Goal: Task Accomplishment & Management: Use online tool/utility

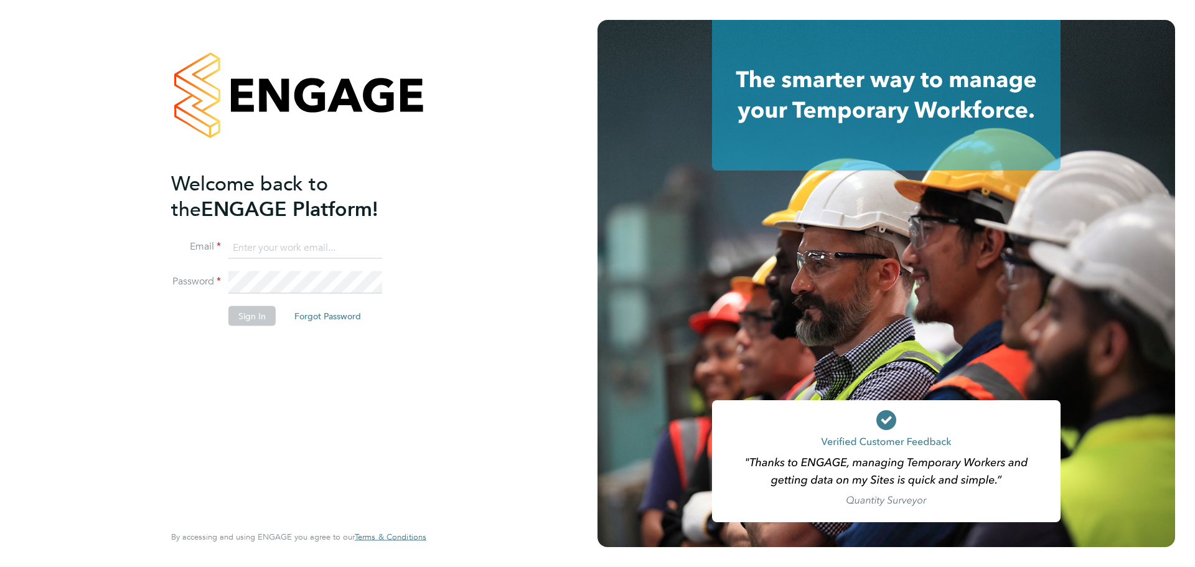
click at [245, 237] on input at bounding box center [305, 248] width 154 height 22
type input "[EMAIL_ADDRESS][PERSON_NAME][DOMAIN_NAME]"
click at [243, 319] on button "Sign In" at bounding box center [251, 316] width 47 height 20
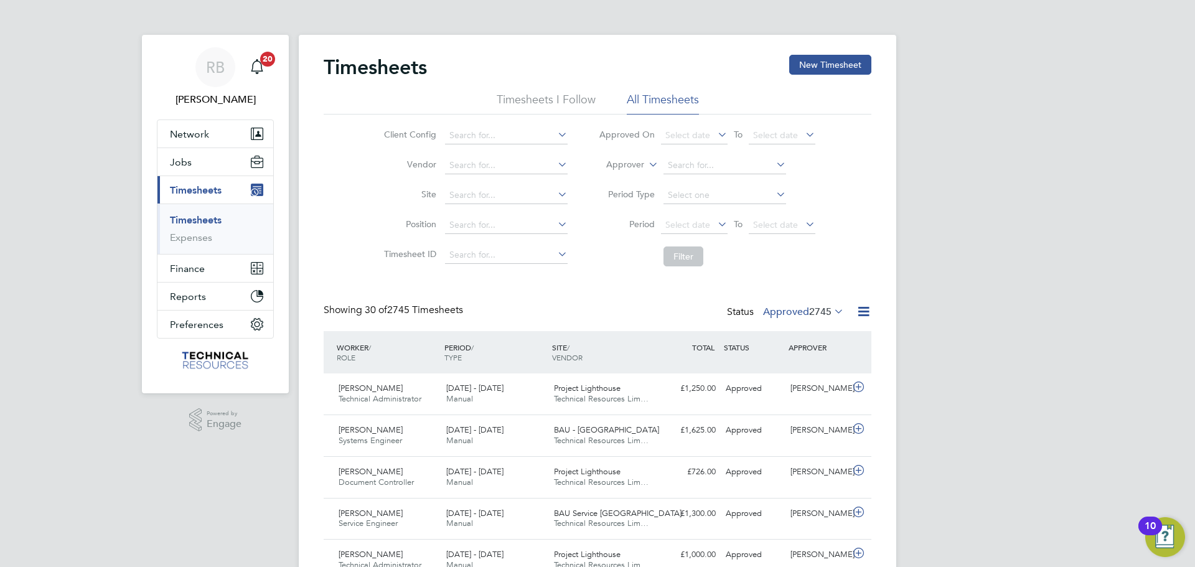
click at [863, 307] on icon at bounding box center [864, 312] width 16 height 16
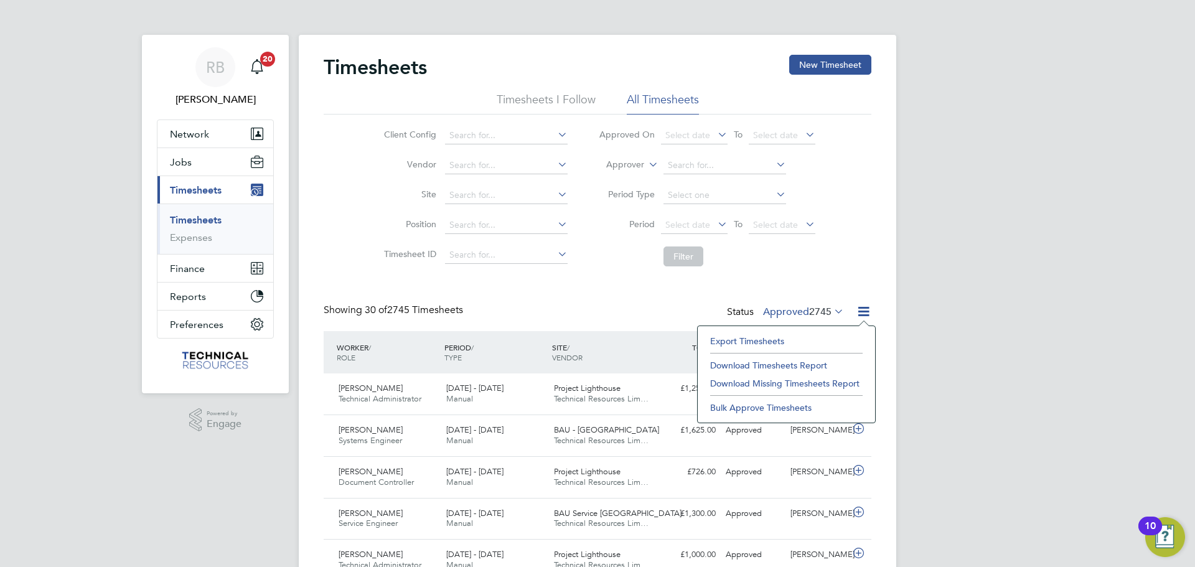
click at [777, 339] on li "Export Timesheets" at bounding box center [786, 340] width 165 height 17
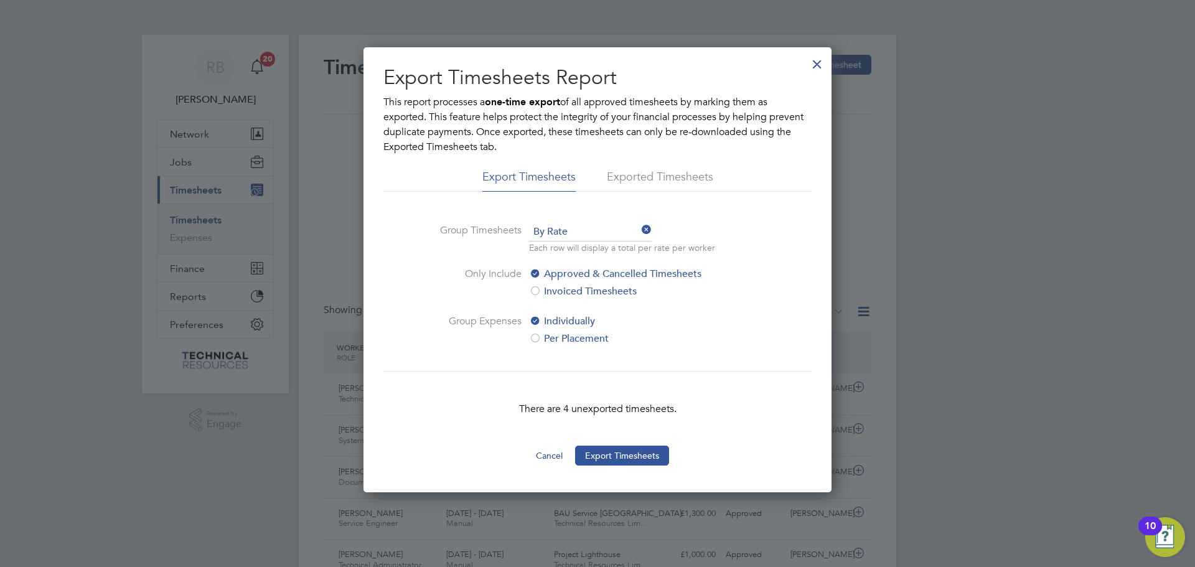
click at [819, 63] on div at bounding box center [817, 61] width 22 height 22
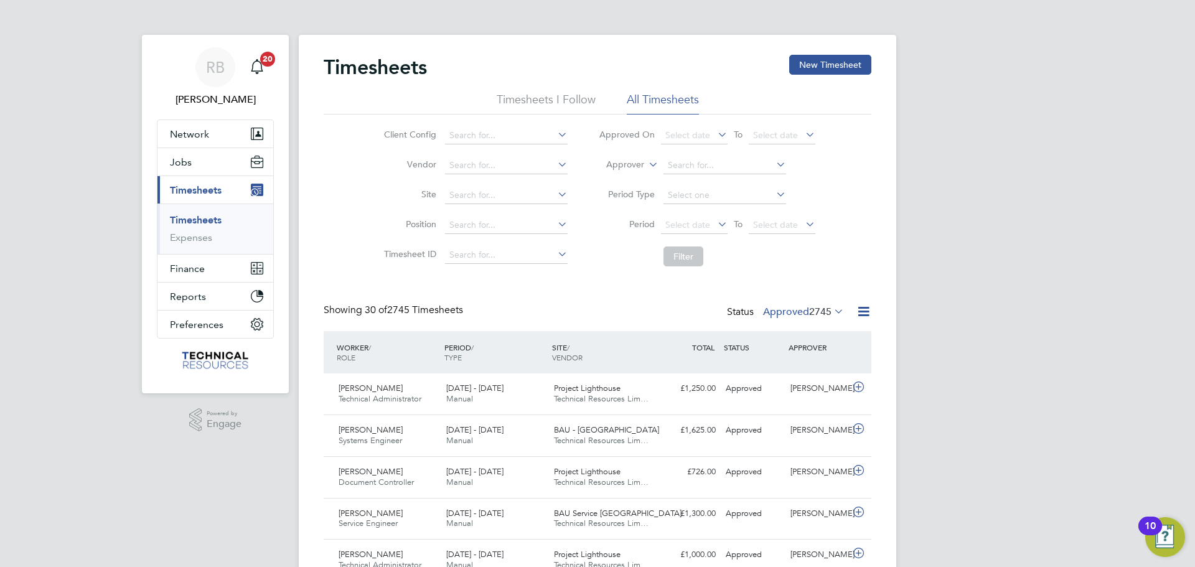
click at [800, 307] on label "Approved 2745" at bounding box center [803, 312] width 81 height 12
click at [823, 367] on li "17" at bounding box center [829, 368] width 26 height 17
click at [809, 316] on span "2745" at bounding box center [820, 312] width 22 height 12
click at [777, 363] on li "Submitted" at bounding box center [787, 368] width 57 height 17
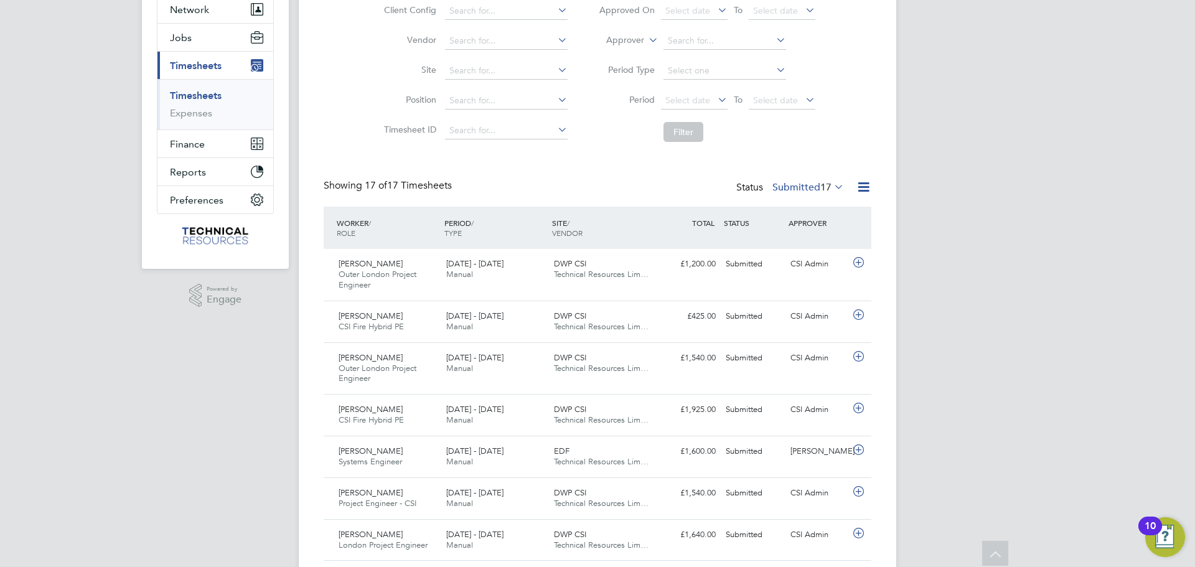
click at [957, 248] on div "RB [PERSON_NAME] Notifications 20 Applications: Network Team Members Businesses…" at bounding box center [597, 454] width 1195 height 1156
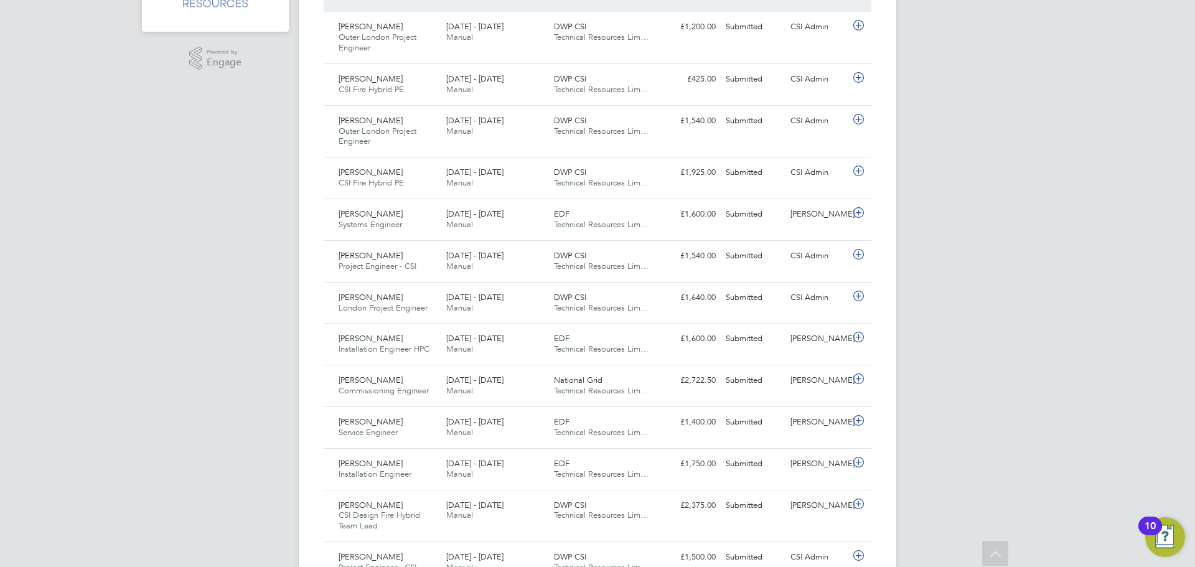
scroll to position [278, 0]
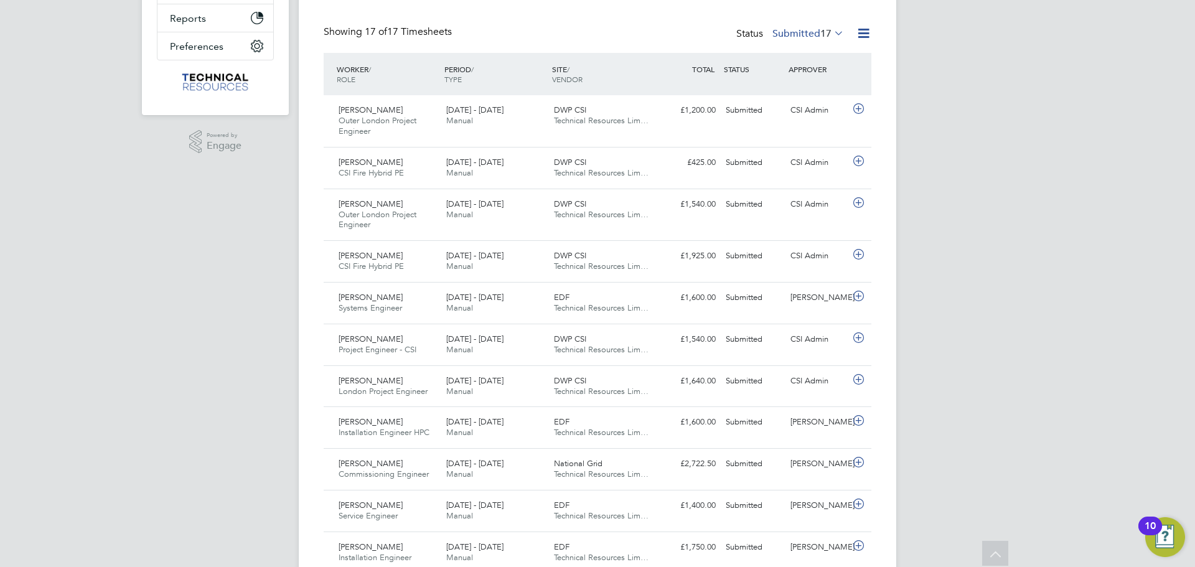
click at [838, 42] on div "Status Submitted 17" at bounding box center [791, 34] width 110 height 17
click at [835, 40] on div "Status Submitted 17" at bounding box center [791, 34] width 110 height 17
click at [829, 39] on span "17" at bounding box center [825, 33] width 11 height 12
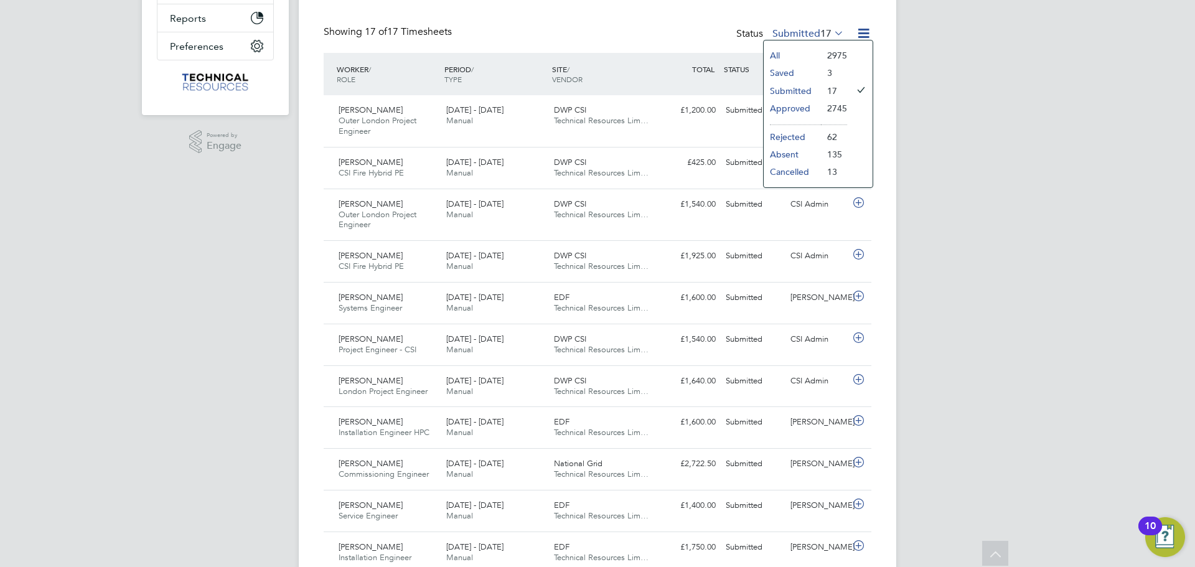
click at [788, 55] on li "All" at bounding box center [792, 55] width 57 height 17
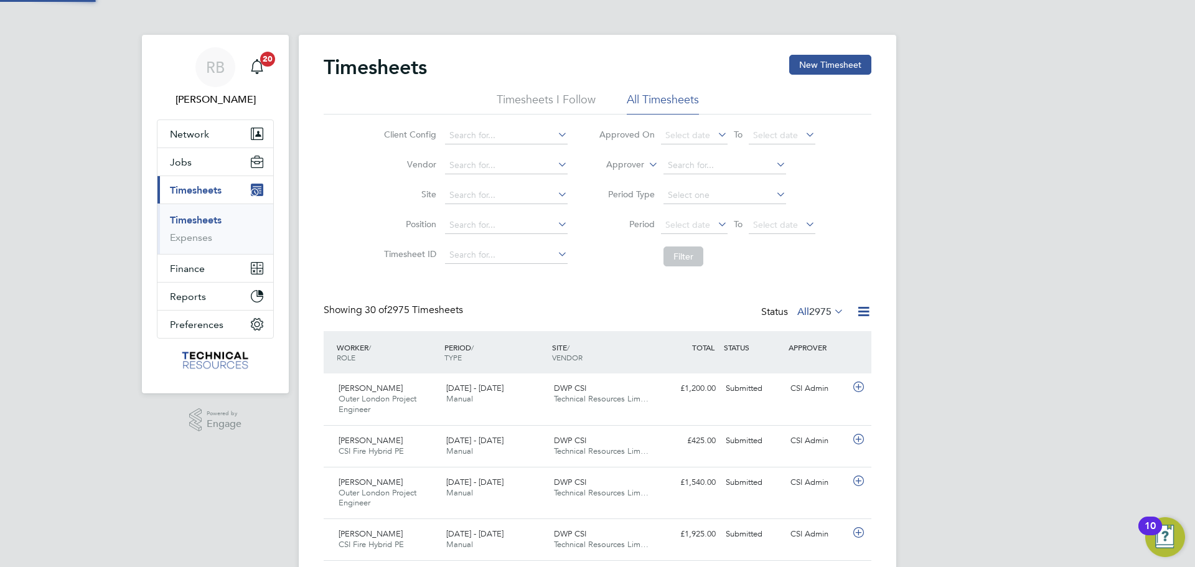
scroll to position [6, 6]
